Goal: Information Seeking & Learning: Learn about a topic

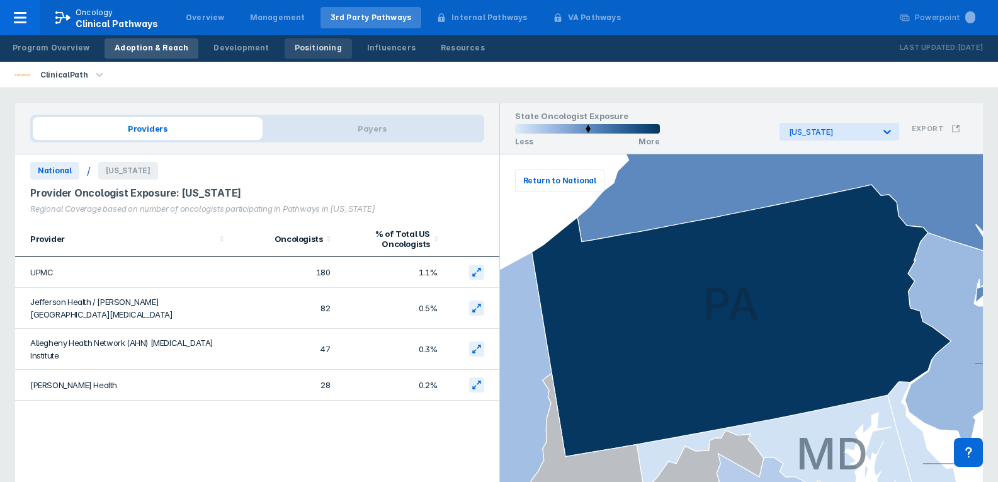
click at [313, 55] on link "Positioning" at bounding box center [318, 48] width 67 height 20
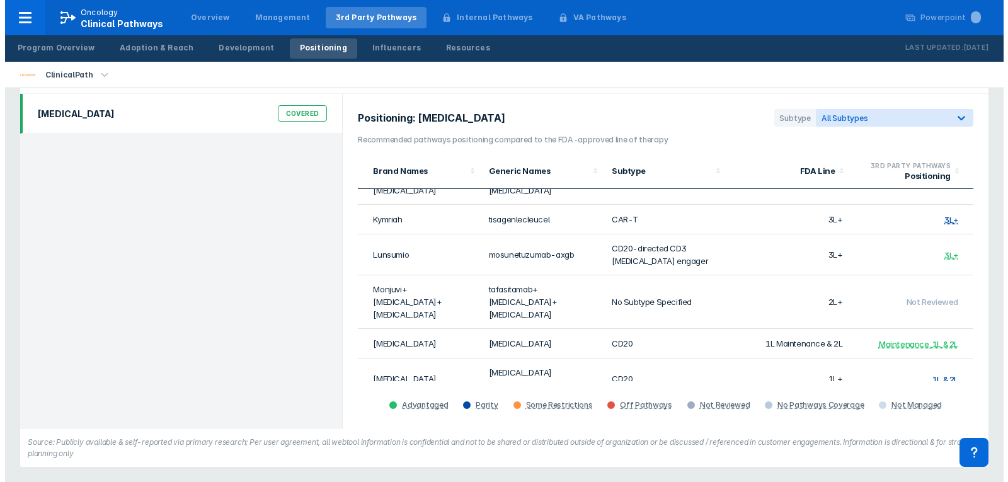
scroll to position [164, 0]
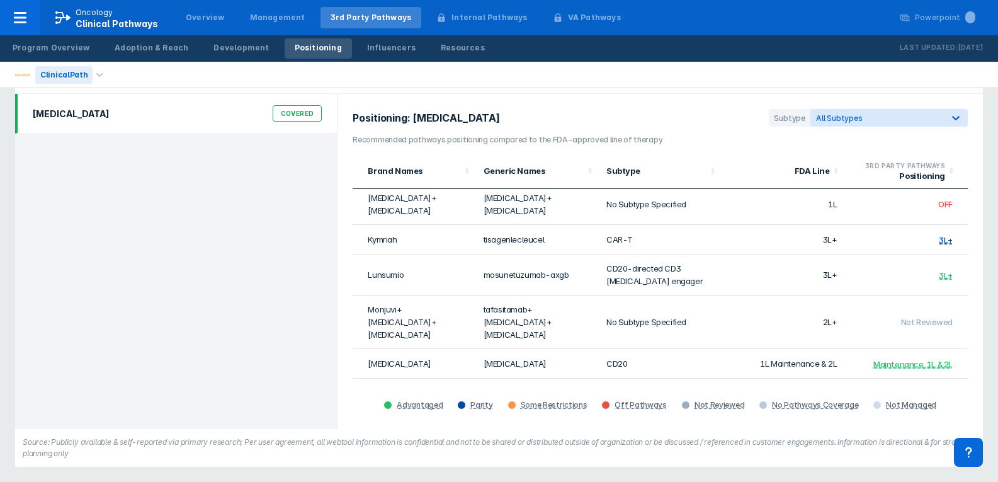
click at [82, 79] on div "ClinicalPath" at bounding box center [63, 75] width 57 height 18
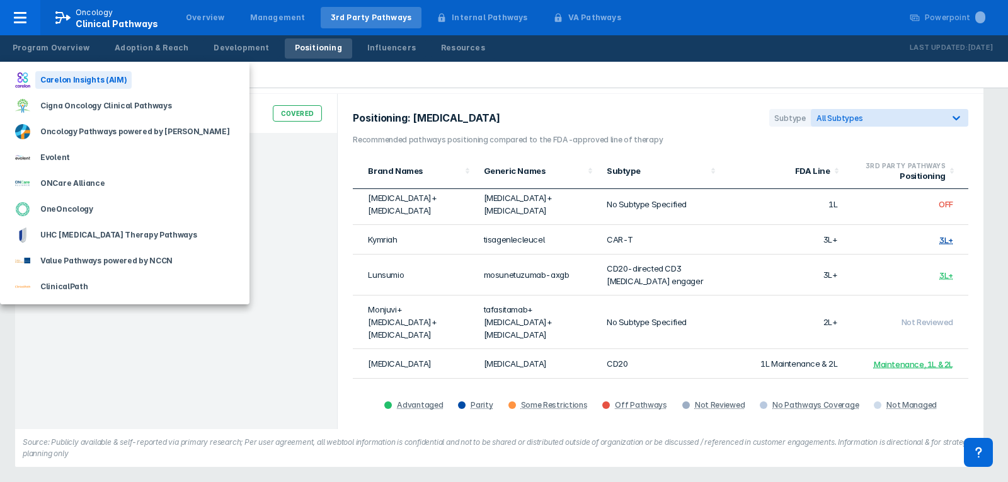
click at [74, 86] on div "Carelon Insights (AIM)" at bounding box center [83, 80] width 96 height 18
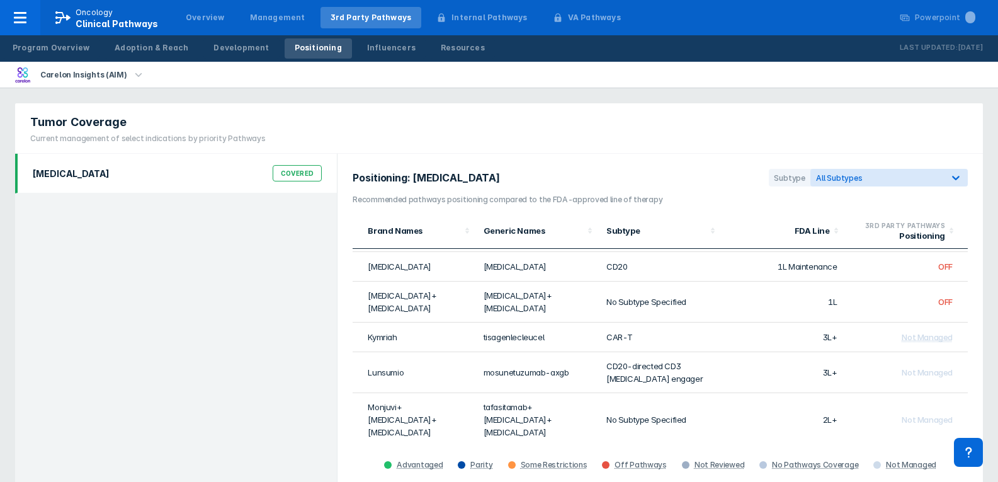
scroll to position [189, 0]
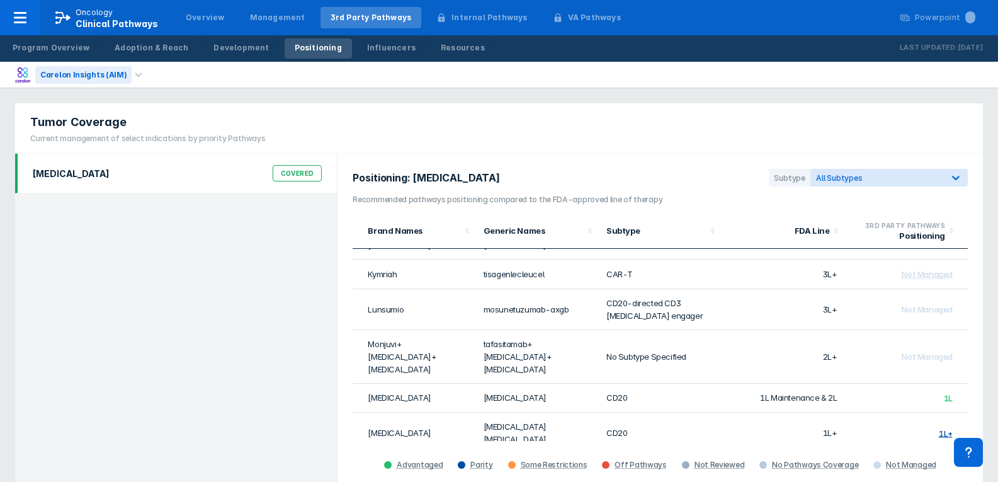
click at [94, 72] on div "Carelon Insights (AIM)" at bounding box center [83, 75] width 96 height 18
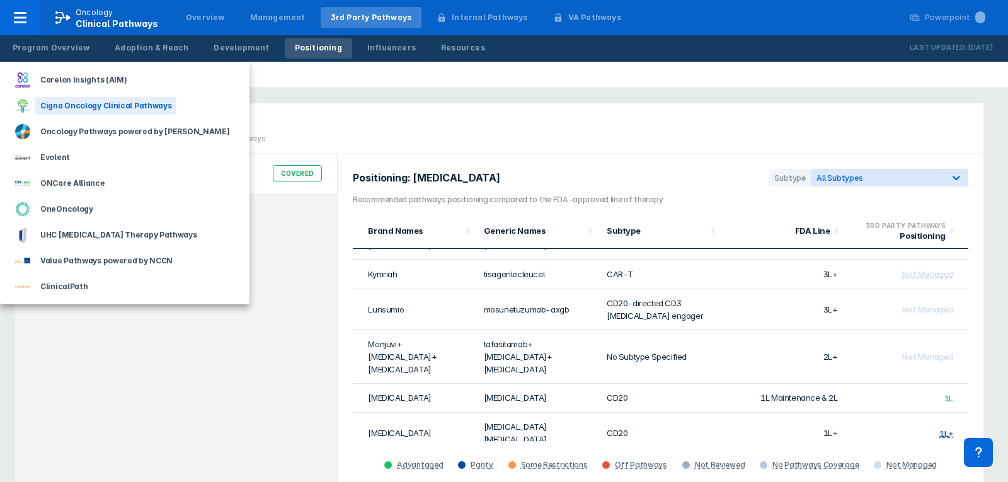
click at [89, 109] on div "Cigna Oncology Clinical Pathways" at bounding box center [105, 106] width 141 height 18
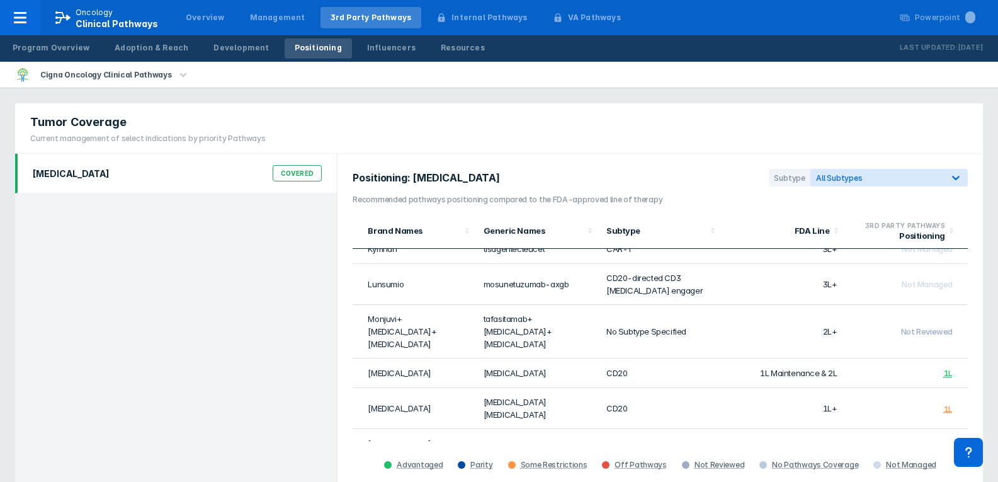
scroll to position [225, 0]
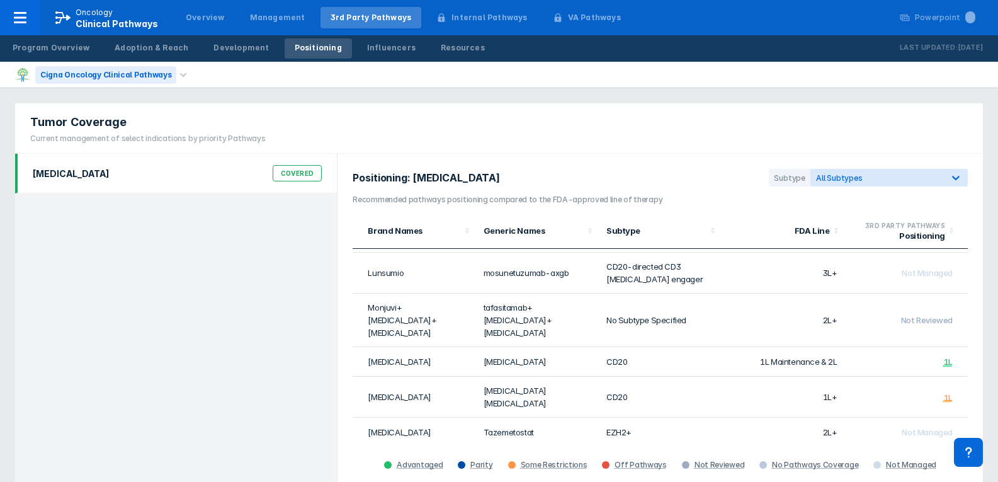
click at [98, 72] on div "Cigna Oncology Clinical Pathways" at bounding box center [105, 75] width 141 height 18
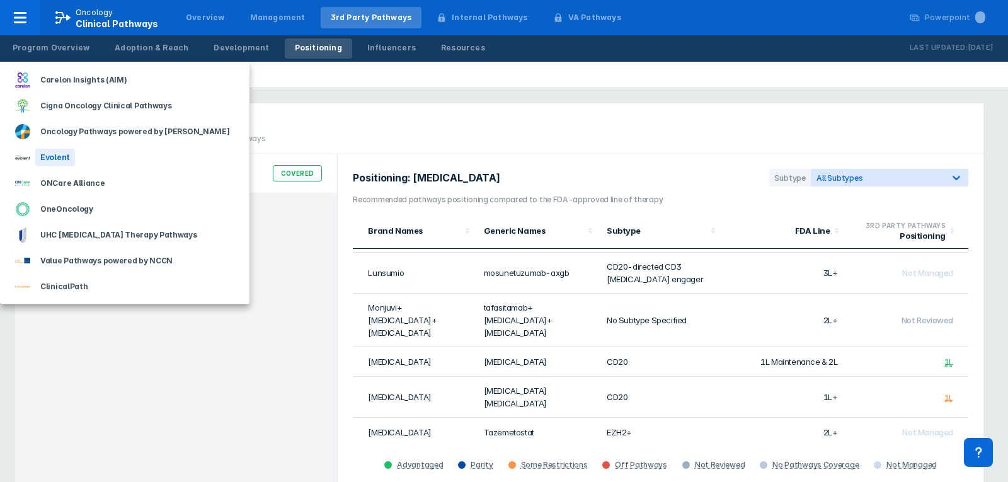
click at [72, 160] on div "Evolent" at bounding box center [124, 157] width 249 height 26
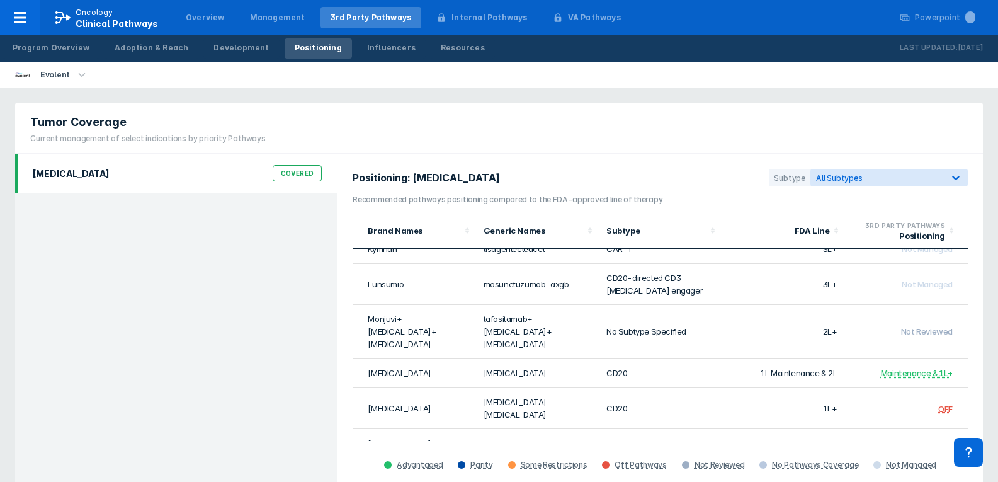
scroll to position [225, 0]
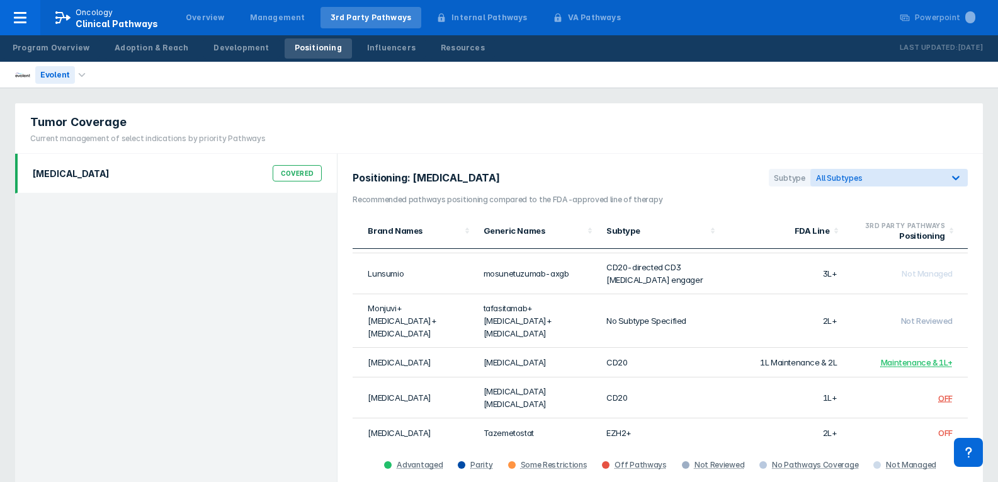
click at [67, 77] on div "Evolent" at bounding box center [55, 75] width 40 height 18
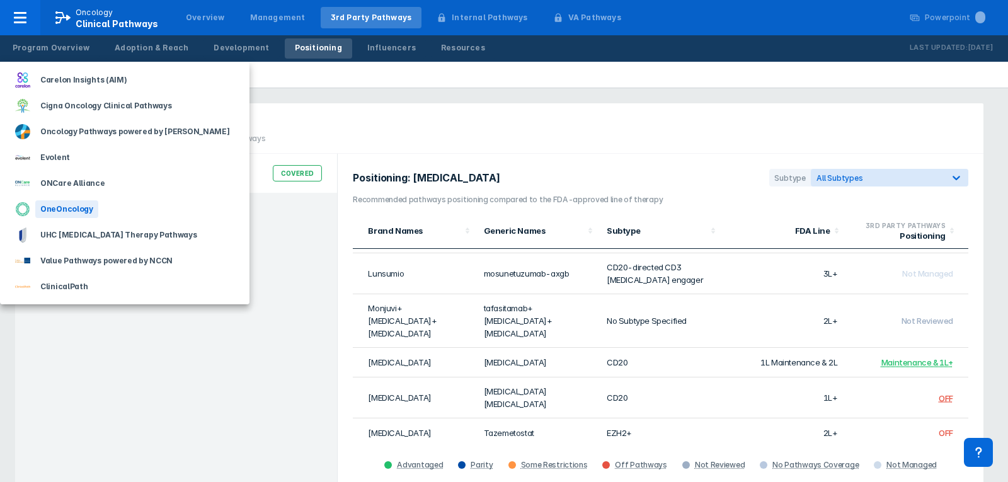
click at [77, 211] on div "OneOncology" at bounding box center [66, 209] width 63 height 18
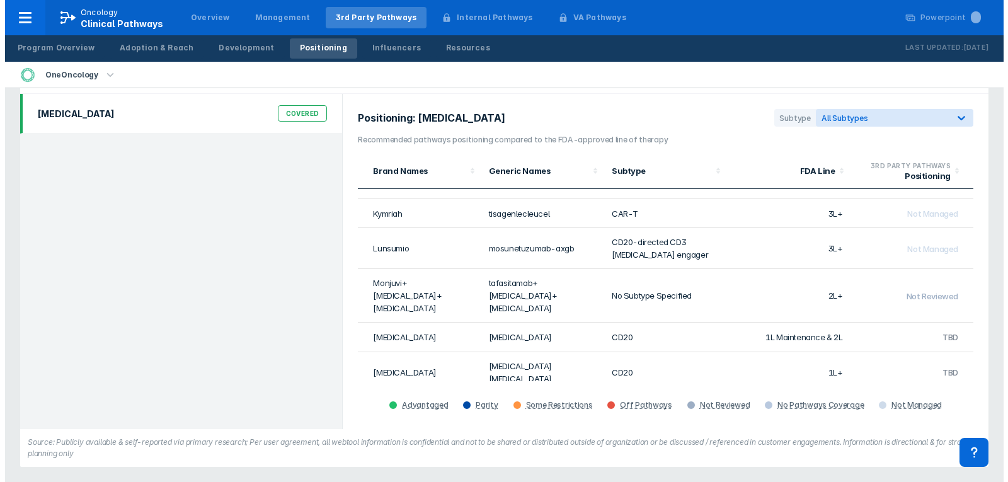
scroll to position [224, 0]
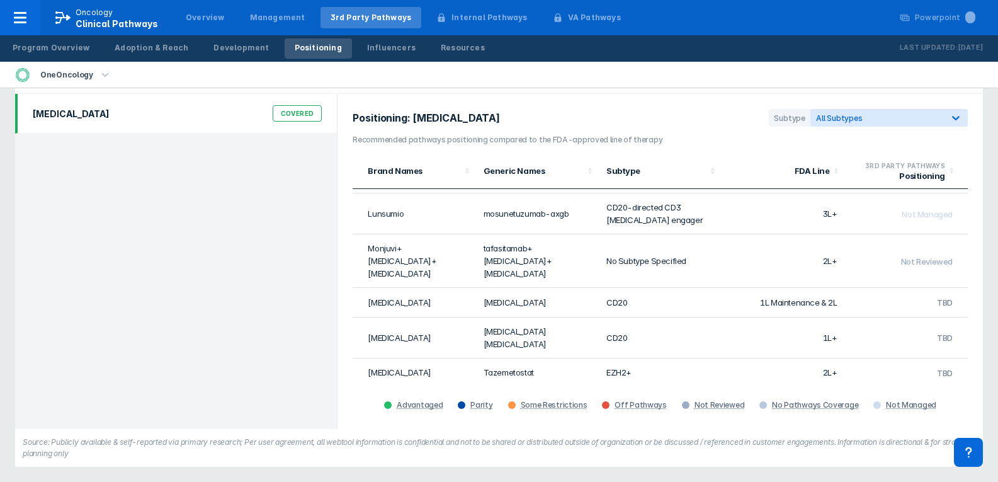
click at [521, 247] on td "tafasitamab+lenalidomide+rituximab" at bounding box center [537, 261] width 123 height 54
click at [885, 242] on td "Not Reviewed" at bounding box center [906, 261] width 123 height 54
click at [901, 256] on span "Not Reviewed" at bounding box center [927, 261] width 52 height 10
click at [74, 69] on div "OneOncology" at bounding box center [66, 75] width 63 height 18
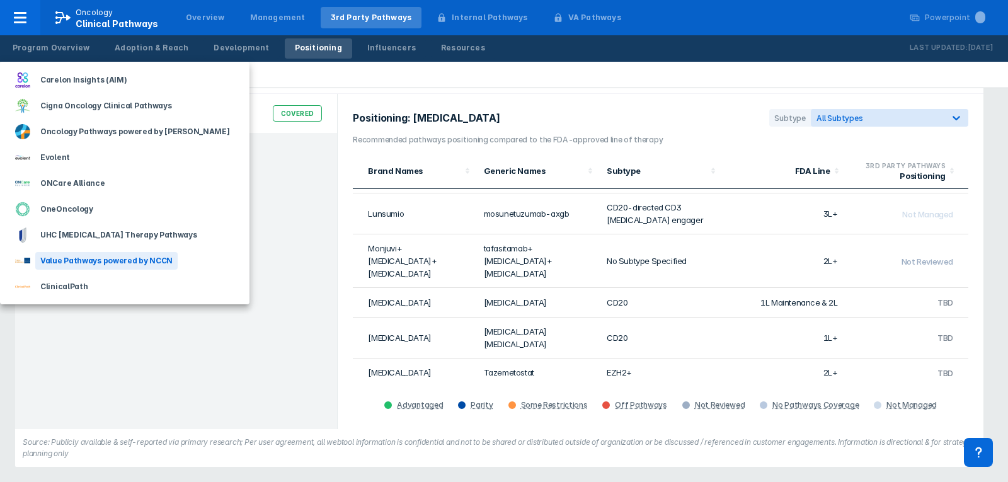
click at [81, 267] on div "Value Pathways powered by NCCN" at bounding box center [106, 261] width 142 height 18
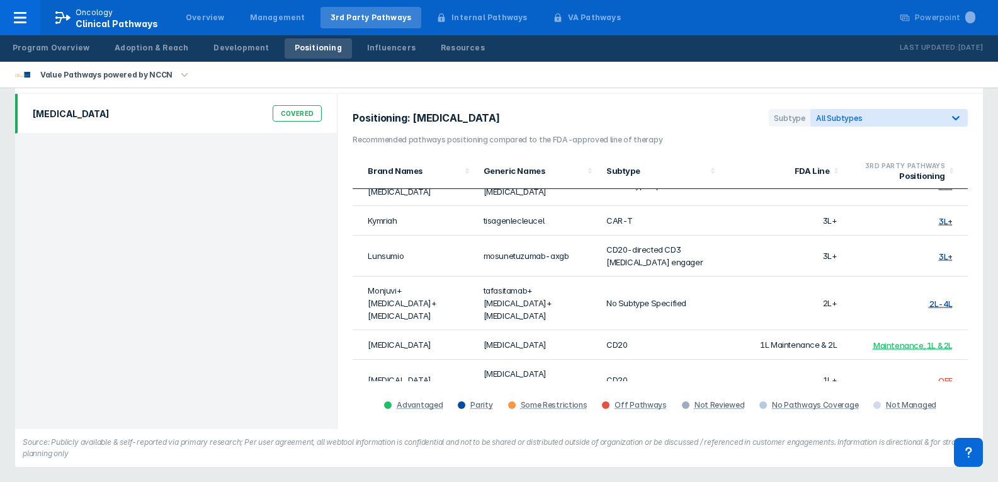
scroll to position [164, 0]
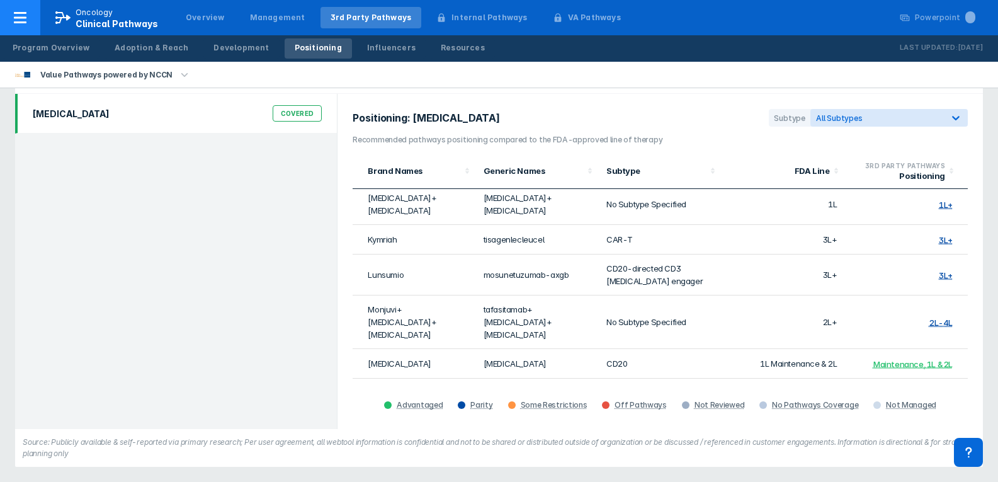
click at [79, 23] on span "Clinical Pathways" at bounding box center [117, 23] width 82 height 11
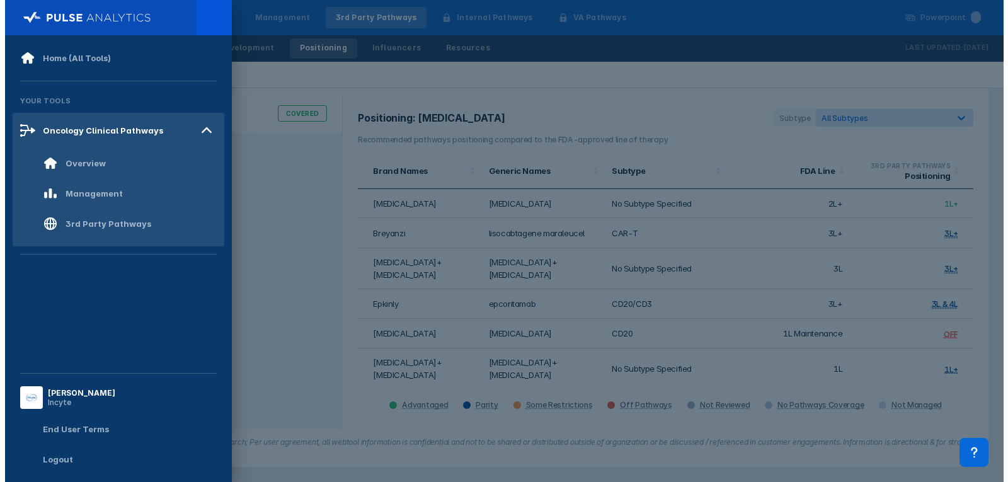
scroll to position [0, 0]
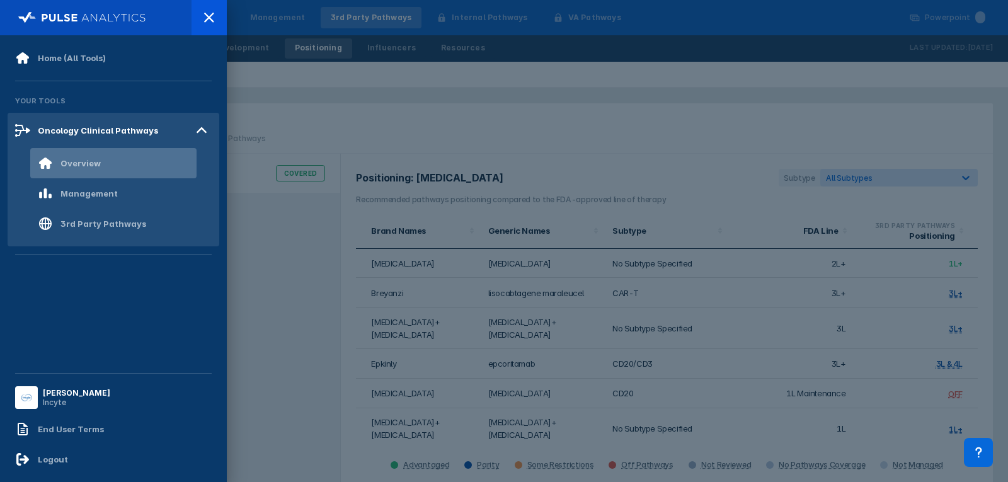
click at [88, 155] on div "Overview" at bounding box center [113, 163] width 166 height 30
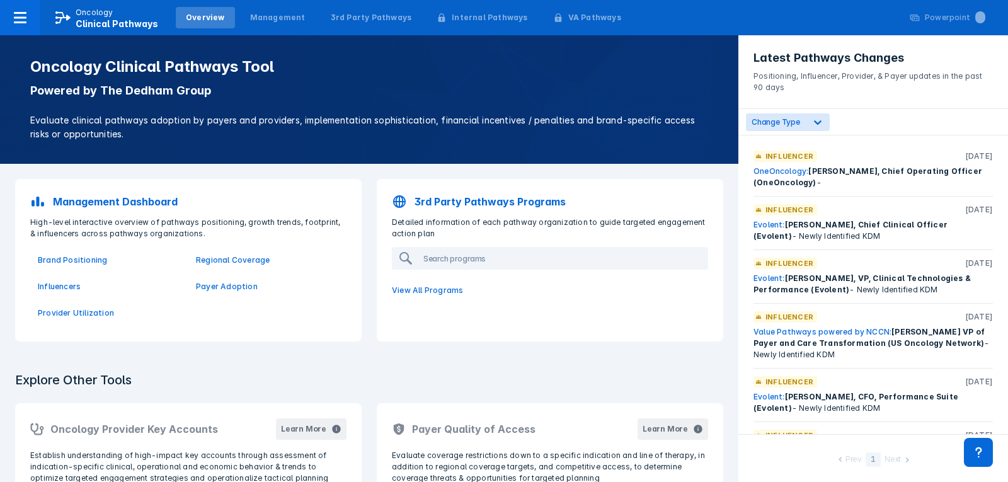
click at [794, 112] on div "Change Type" at bounding box center [873, 122] width 270 height 26
click at [794, 119] on span "Change Type" at bounding box center [775, 121] width 48 height 9
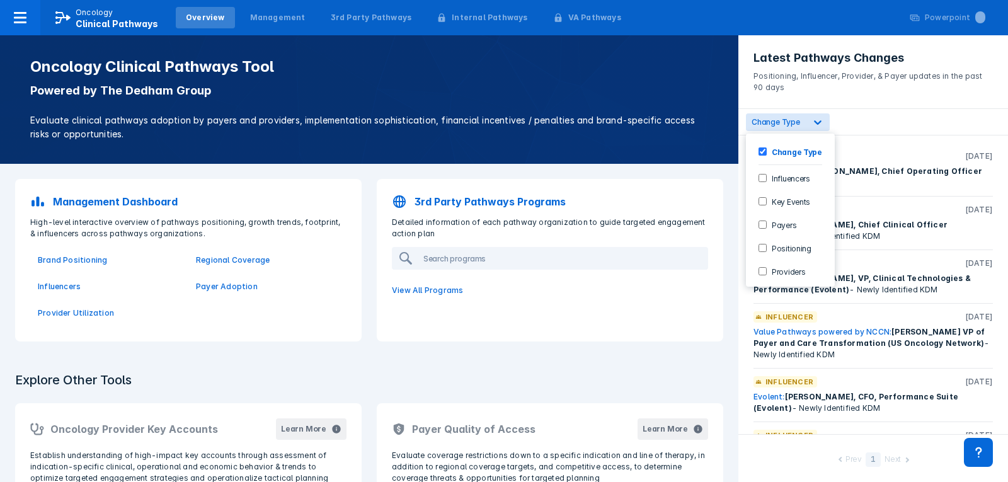
click at [762, 247] on input "Positioning" at bounding box center [762, 248] width 8 height 8
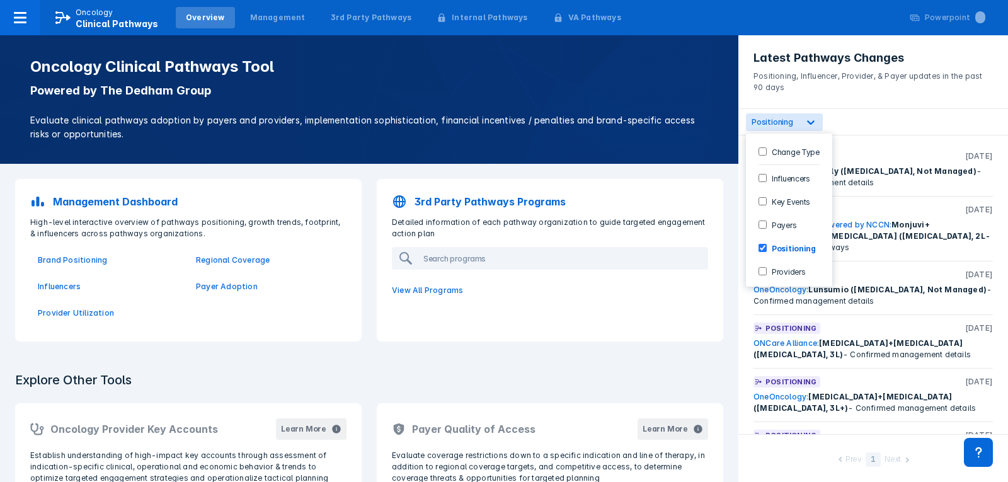
click at [914, 119] on div "option Positioning, selected. 6 results available. Use Up and Down to choose op…" at bounding box center [873, 122] width 270 height 26
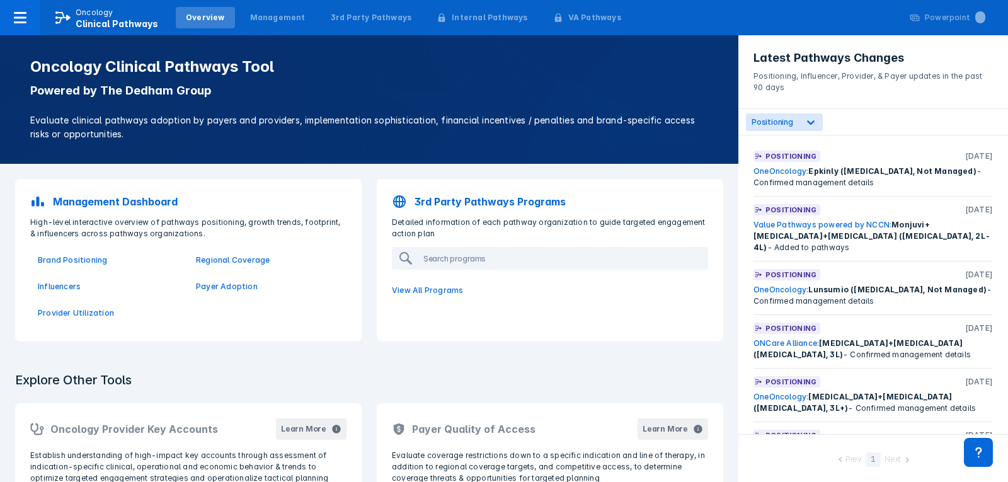
click at [768, 172] on link "OneOncology:" at bounding box center [780, 170] width 55 height 9
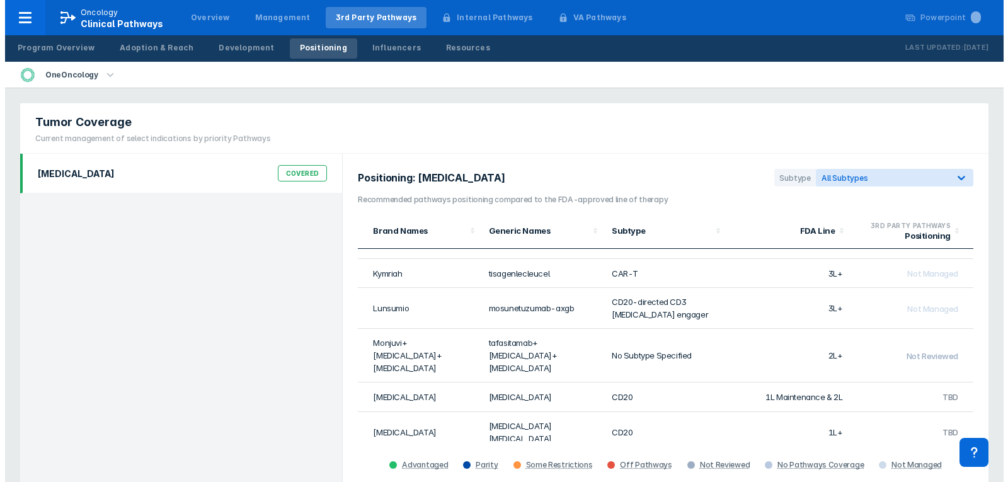
scroll to position [224, 0]
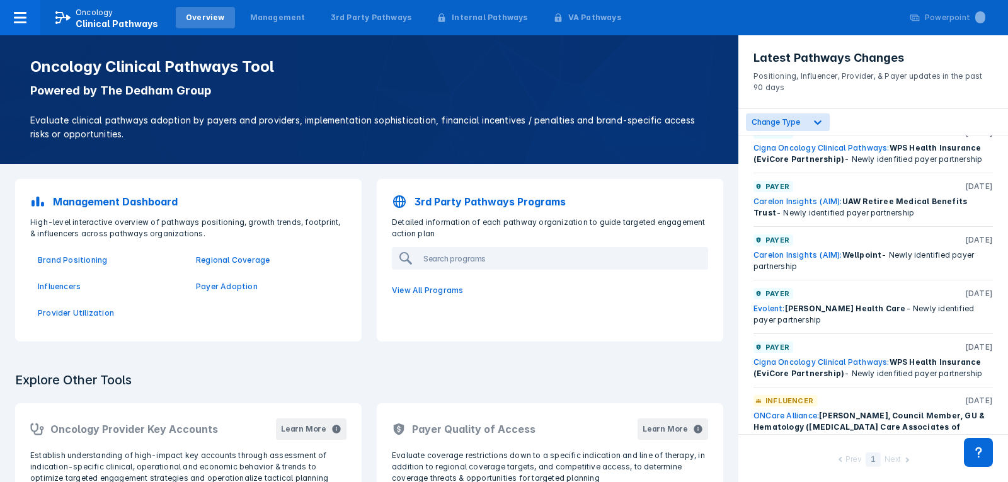
scroll to position [1317, 0]
